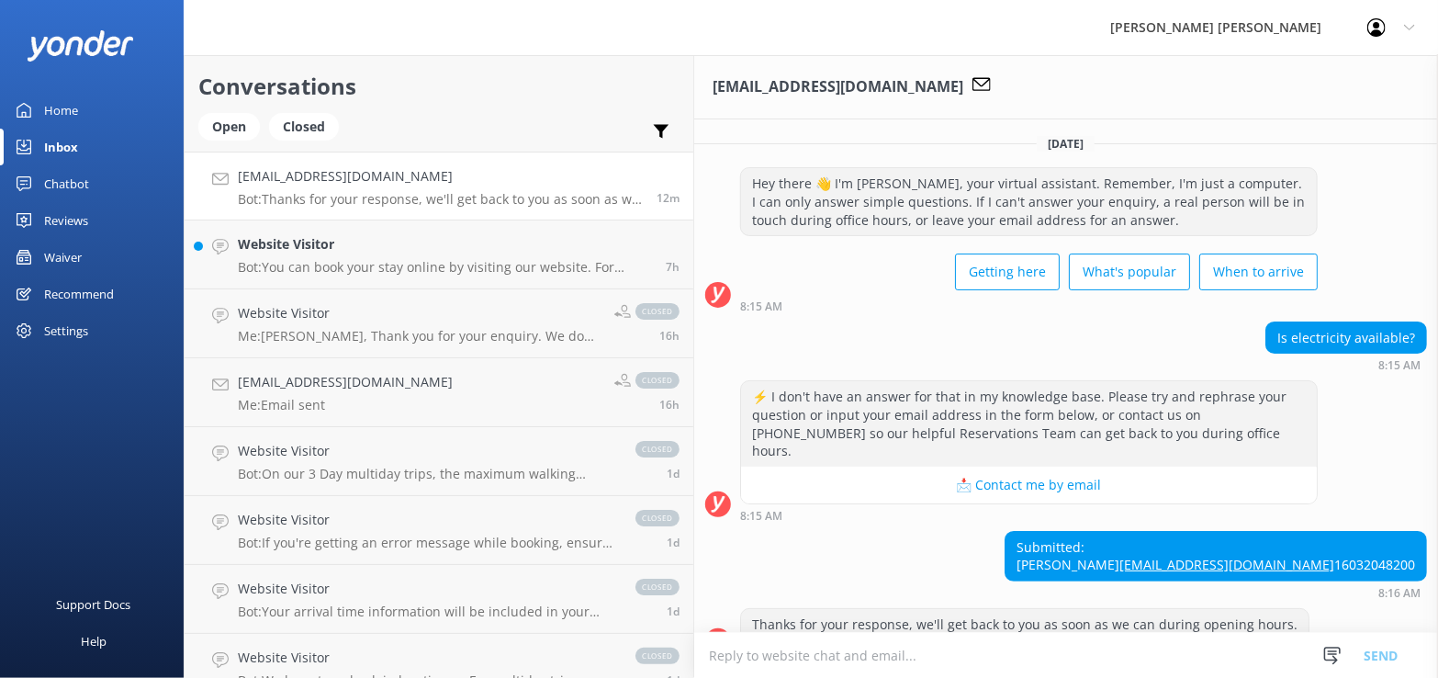
scroll to position [50, 0]
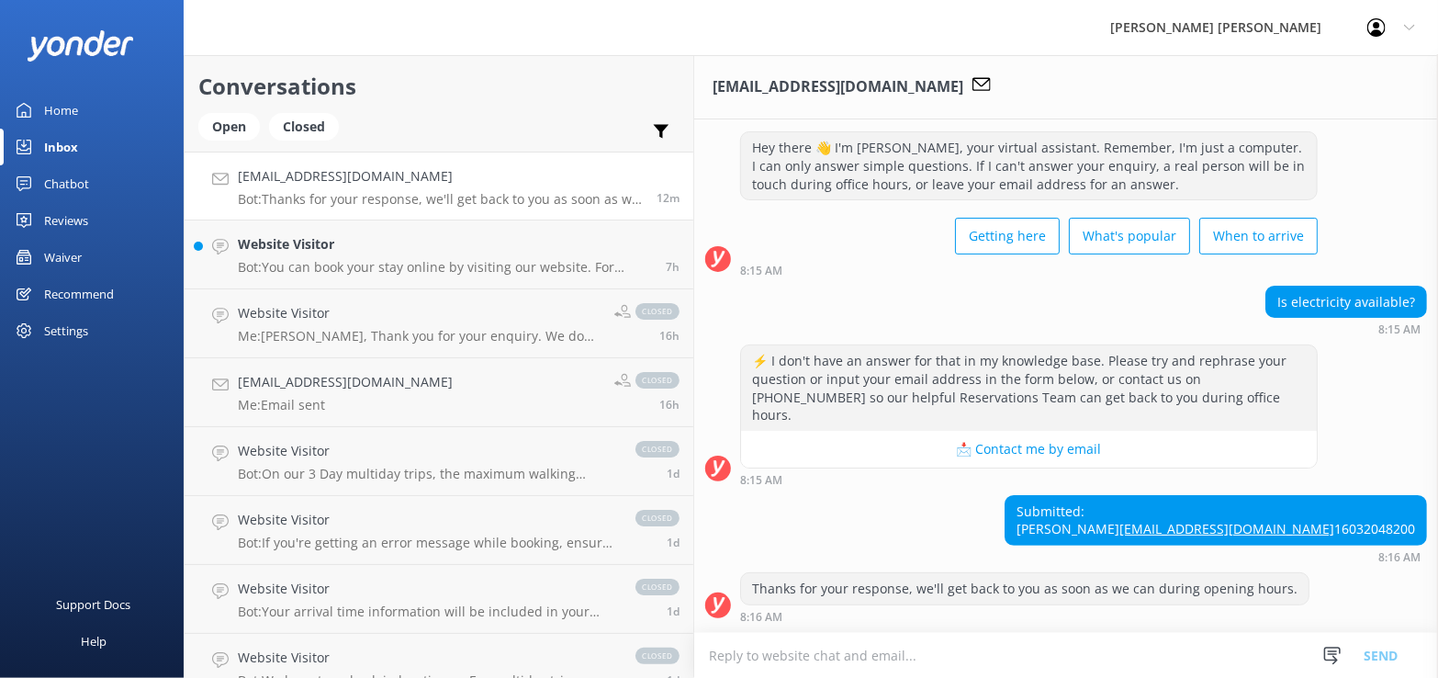
click at [67, 139] on div "Inbox" at bounding box center [61, 147] width 34 height 37
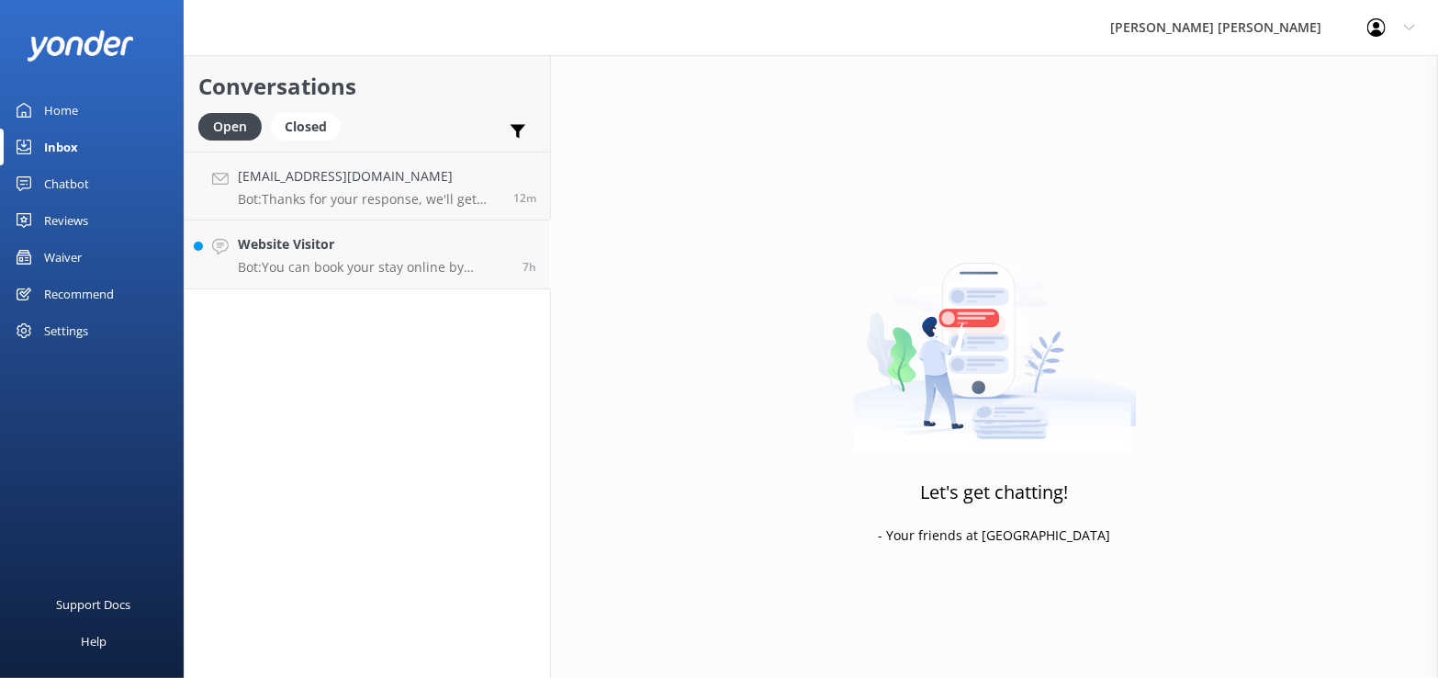
drag, startPoint x: 312, startPoint y: 265, endPoint x: 473, endPoint y: 338, distance: 176.3
click at [313, 265] on p "Bot: You can book your stay online by visiting our website. For beachfront lodg…" at bounding box center [373, 267] width 271 height 17
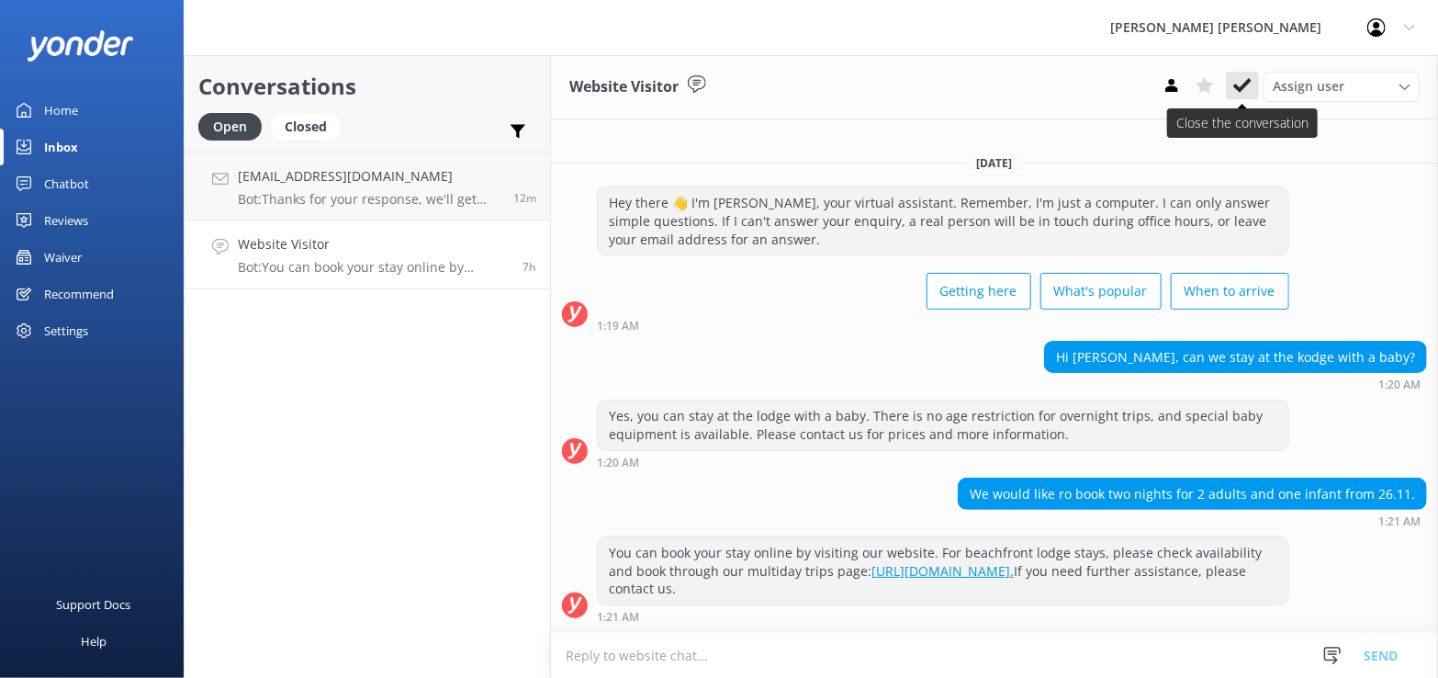
click at [1244, 85] on use at bounding box center [1242, 85] width 18 height 15
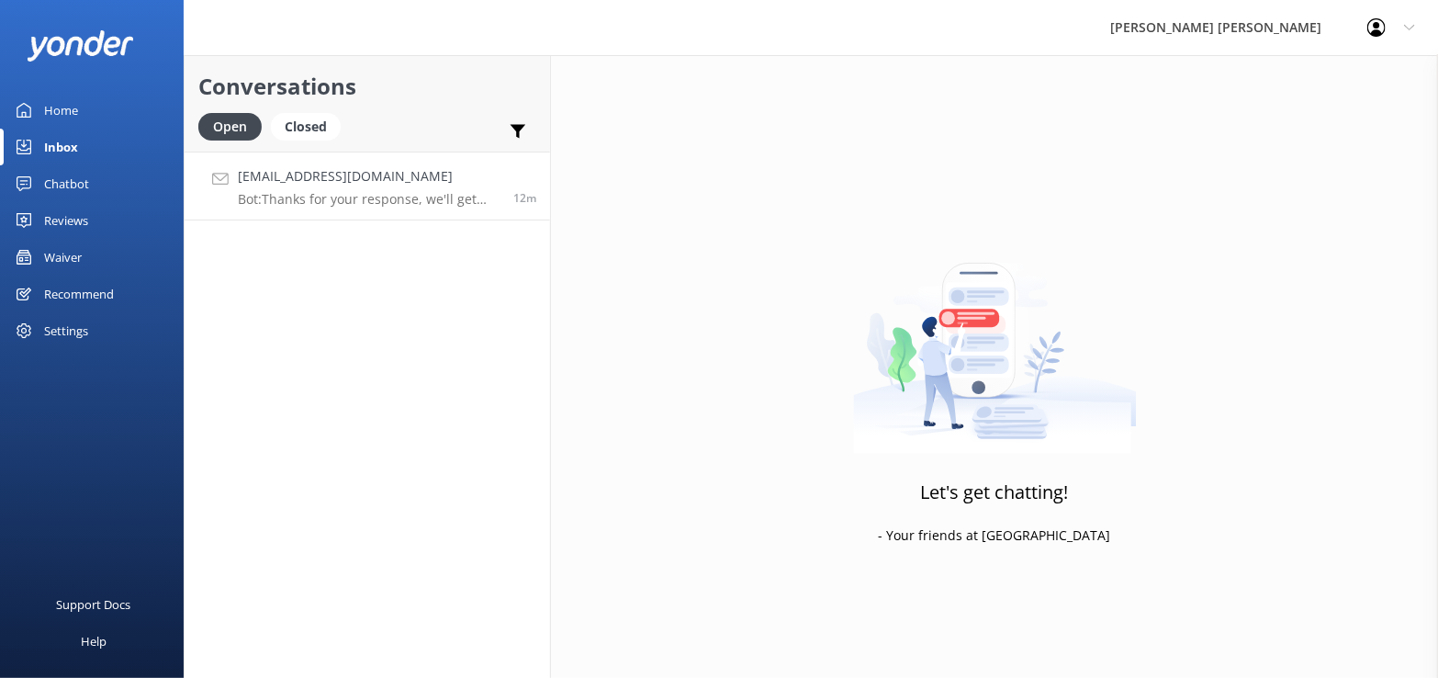
click at [287, 191] on p "Bot: Thanks for your response, we'll get back to you as soon as we can during o…" at bounding box center [369, 199] width 262 height 17
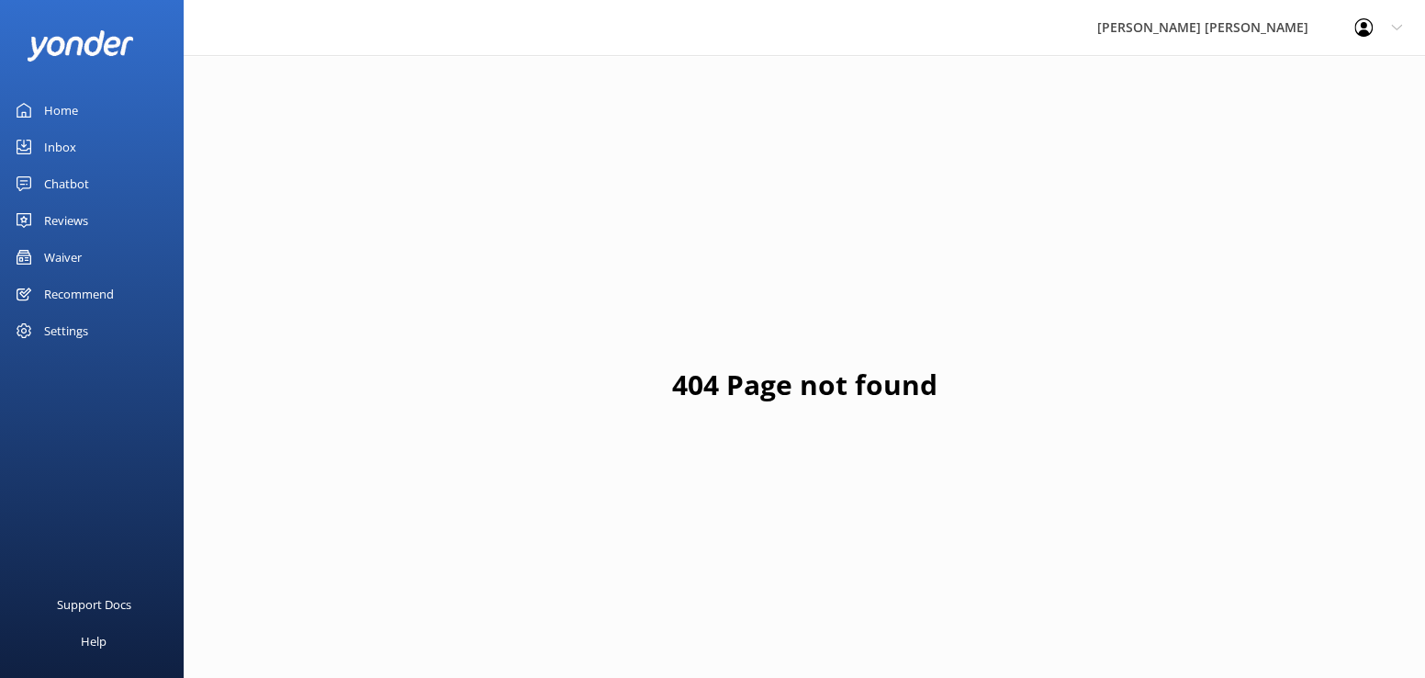
click at [71, 142] on div "Inbox" at bounding box center [60, 147] width 32 height 37
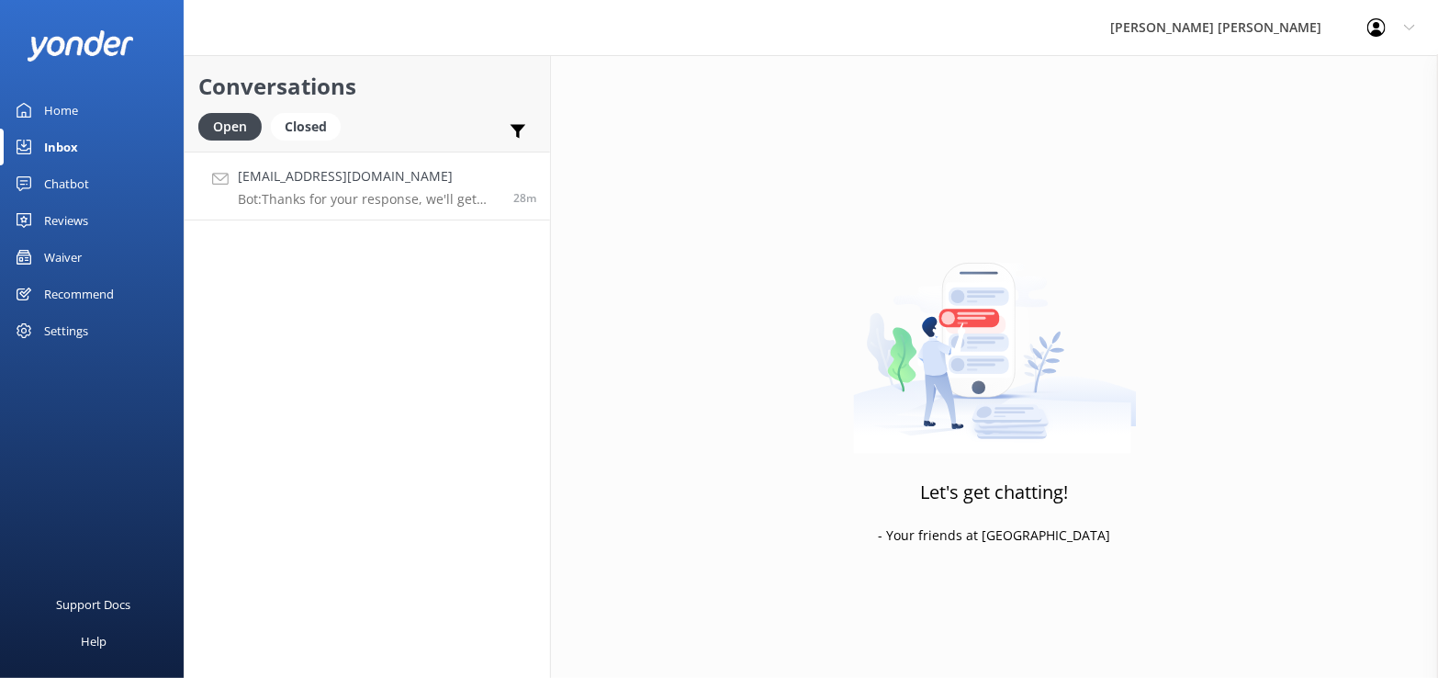
click at [354, 199] on p "Bot: Thanks for your response, we'll get back to you as soon as we can during o…" at bounding box center [369, 199] width 262 height 17
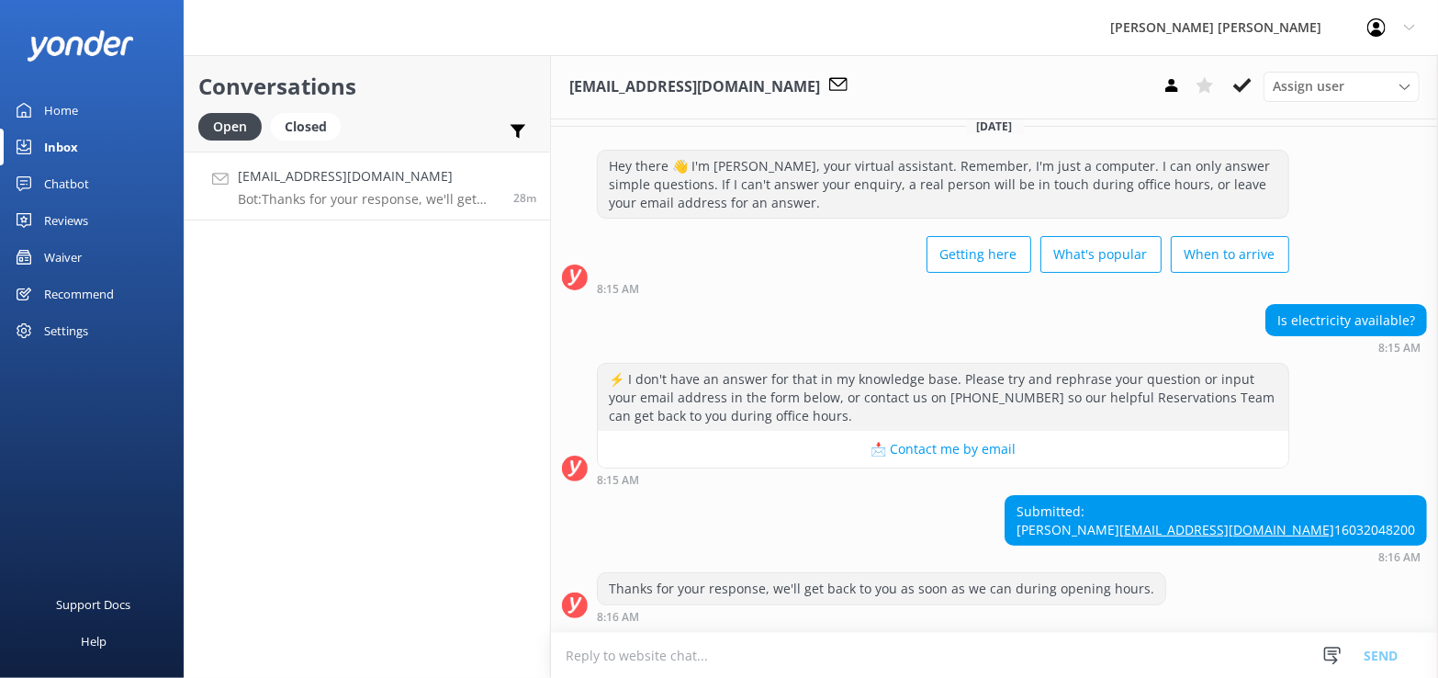
scroll to position [50, 0]
